Goal: Information Seeking & Learning: Check status

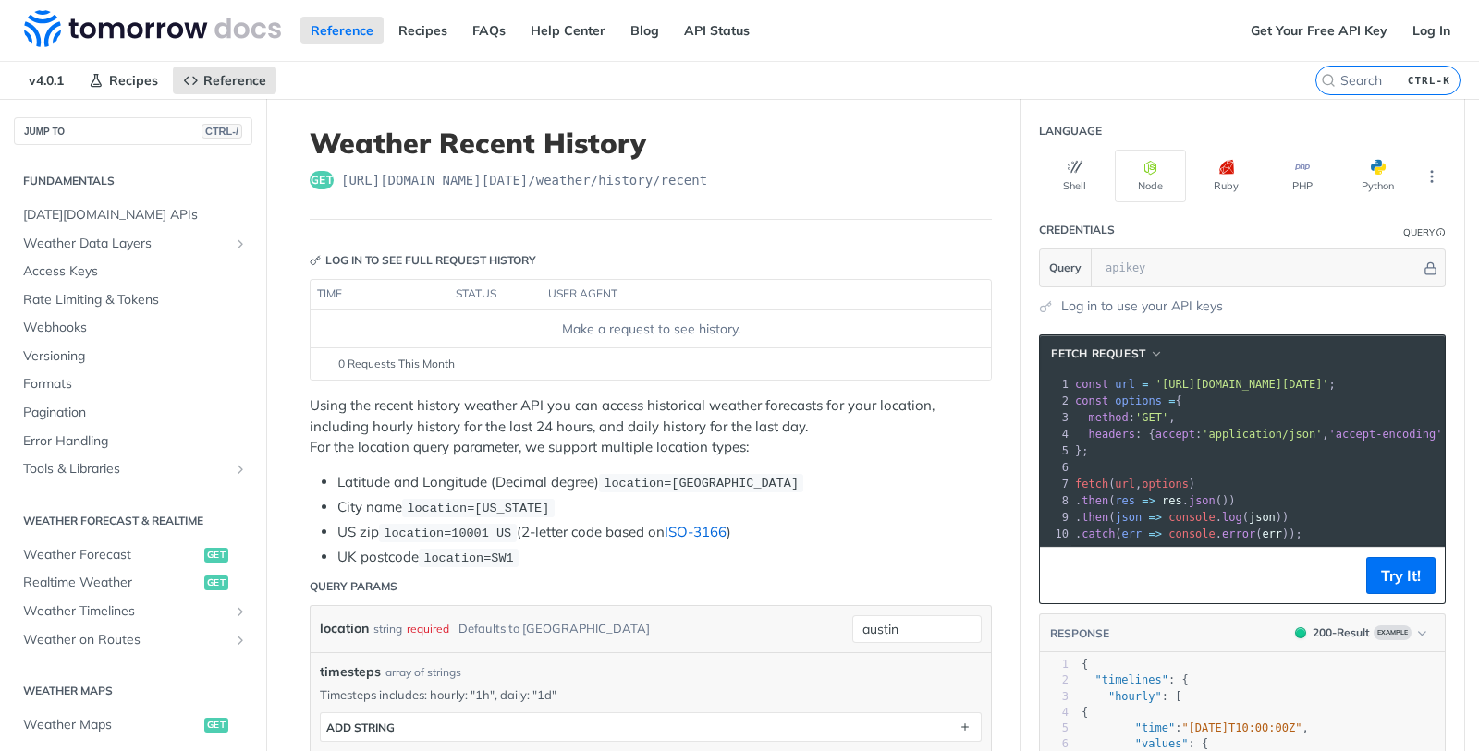
scroll to position [333, 0]
